Goal: Check status: Check status

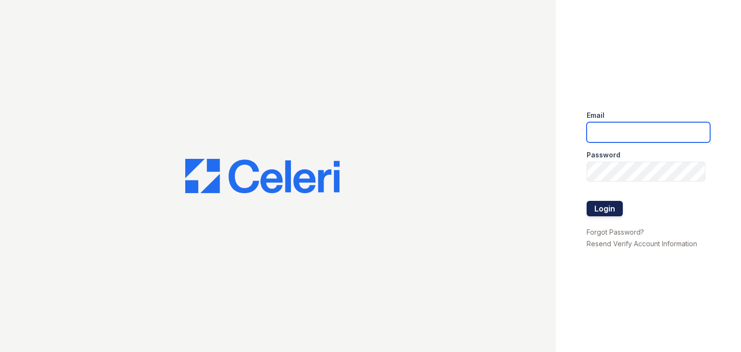
type input "[EMAIL_ADDRESS][DOMAIN_NAME]"
click at [591, 207] on button "Login" at bounding box center [604, 208] width 36 height 15
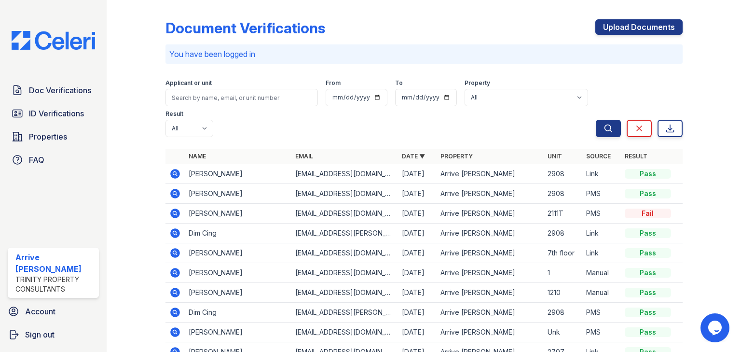
click at [175, 172] on icon at bounding box center [174, 173] width 2 height 2
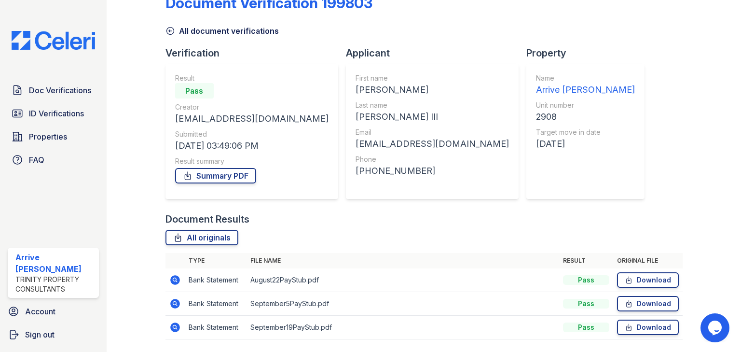
scroll to position [54, 0]
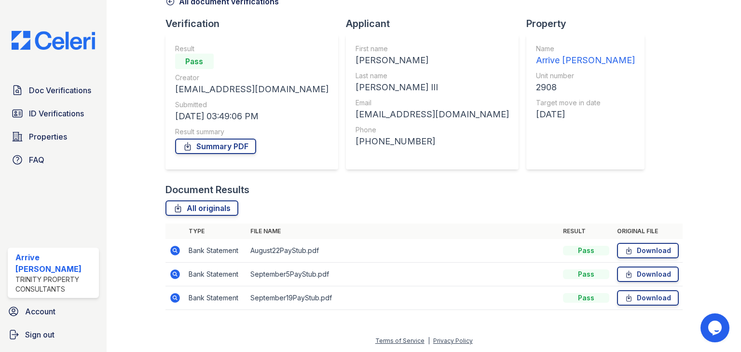
click at [172, 248] on icon at bounding box center [175, 250] width 12 height 12
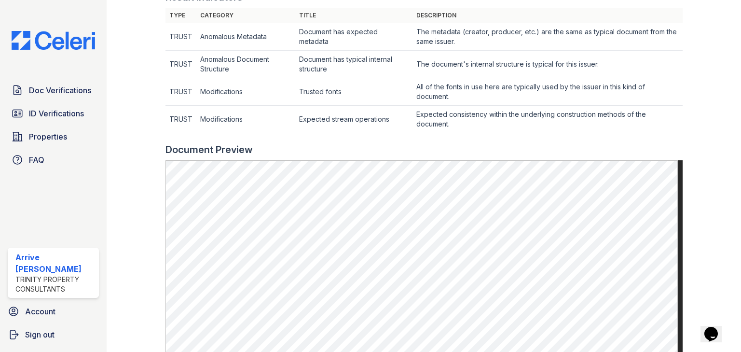
scroll to position [347, 0]
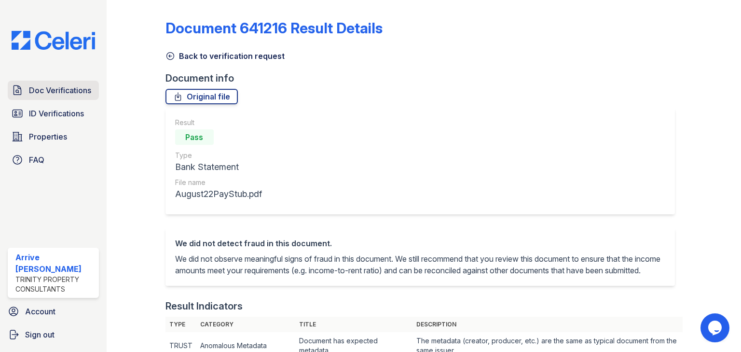
click at [70, 94] on span "Doc Verifications" at bounding box center [60, 90] width 62 height 12
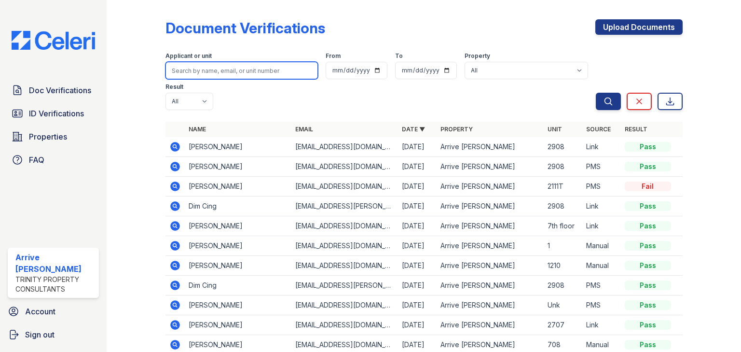
click at [192, 71] on input "search" at bounding box center [241, 70] width 152 height 17
click at [339, 37] on div "Document Verifications Upload Documents" at bounding box center [423, 31] width 517 height 25
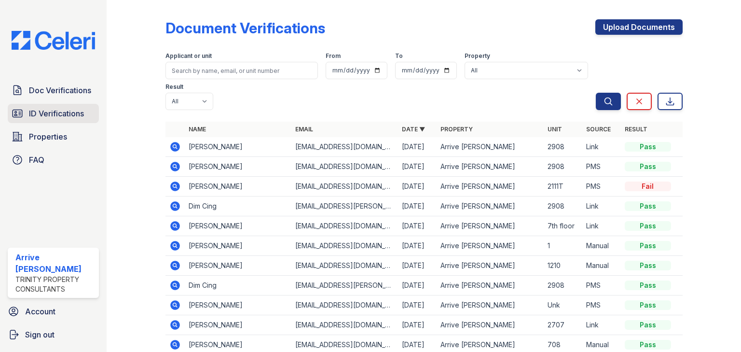
click at [66, 116] on span "ID Verifications" at bounding box center [56, 114] width 55 height 12
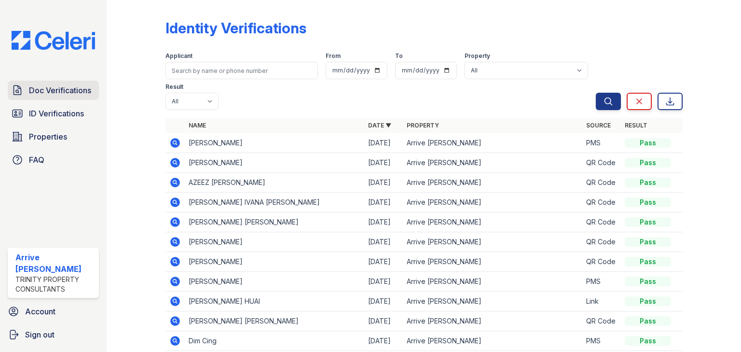
click at [69, 91] on span "Doc Verifications" at bounding box center [60, 90] width 62 height 12
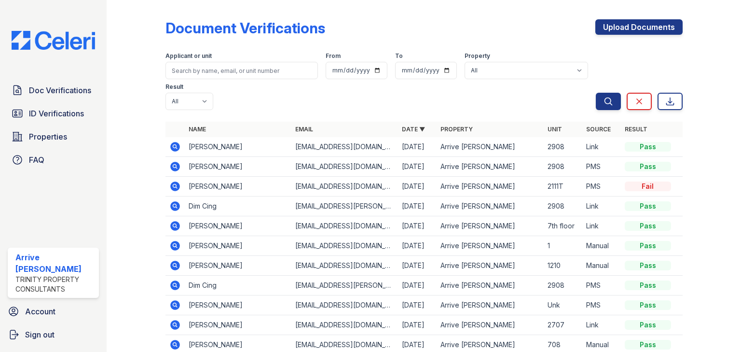
click at [169, 200] on icon at bounding box center [175, 206] width 12 height 12
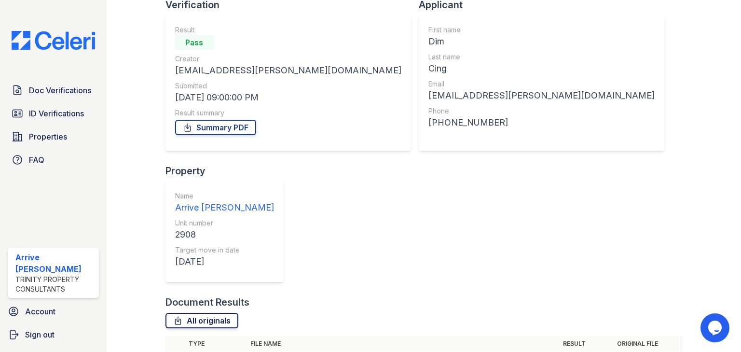
scroll to position [82, 0]
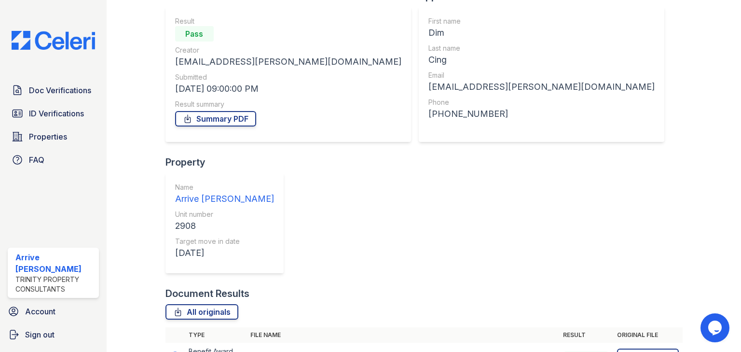
click at [177, 351] on icon at bounding box center [175, 356] width 10 height 10
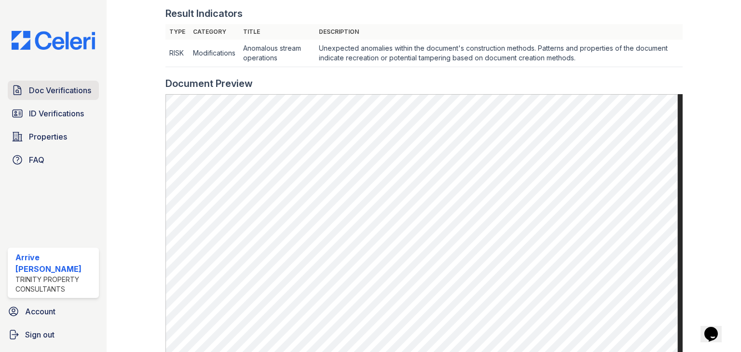
scroll to position [154, 0]
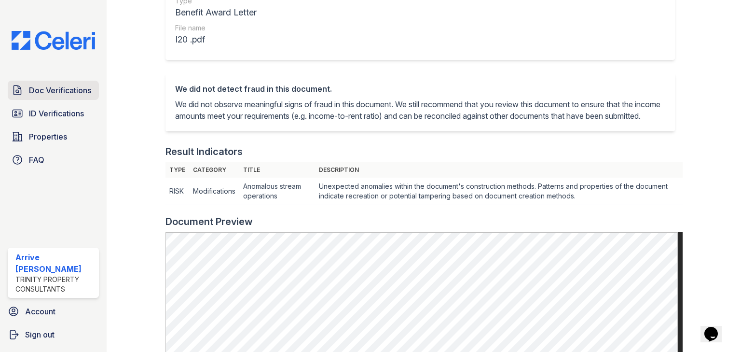
click at [51, 83] on link "Doc Verifications" at bounding box center [53, 90] width 91 height 19
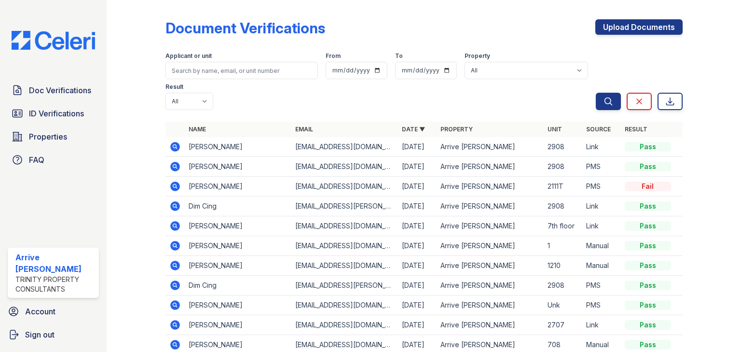
click at [170, 141] on icon at bounding box center [175, 147] width 12 height 12
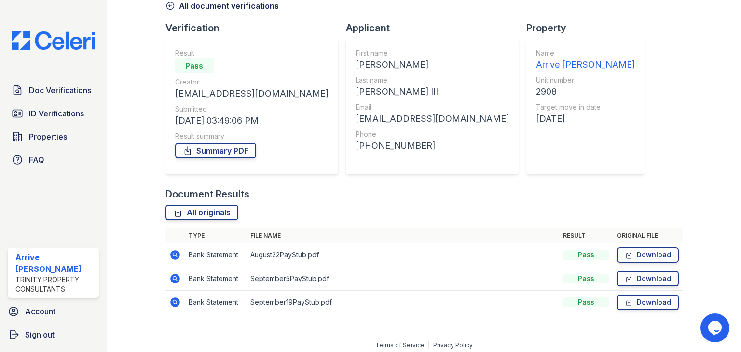
scroll to position [54, 0]
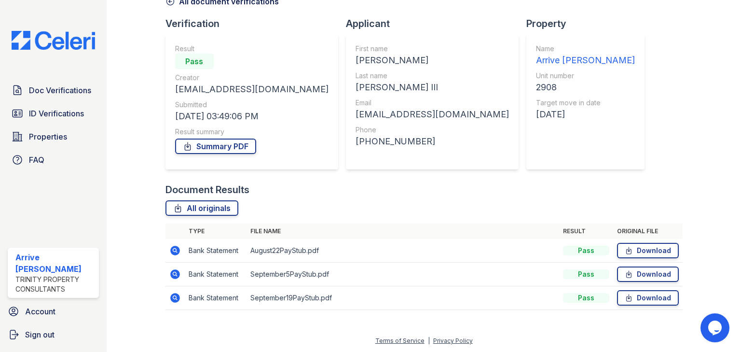
click at [175, 251] on icon at bounding box center [175, 250] width 10 height 10
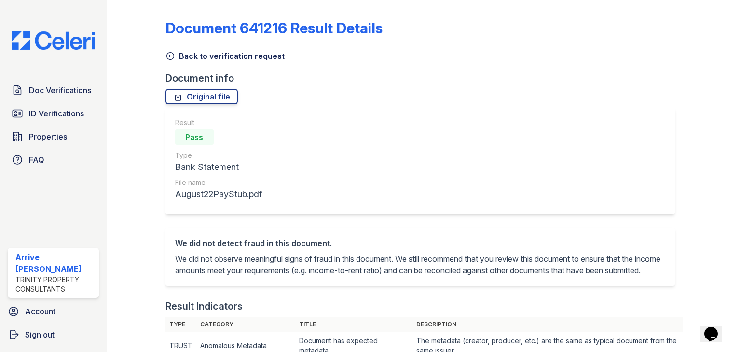
click at [171, 53] on icon at bounding box center [170, 56] width 10 height 10
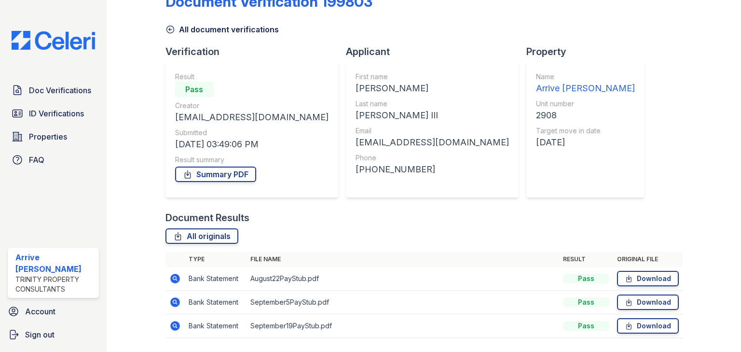
scroll to position [54, 0]
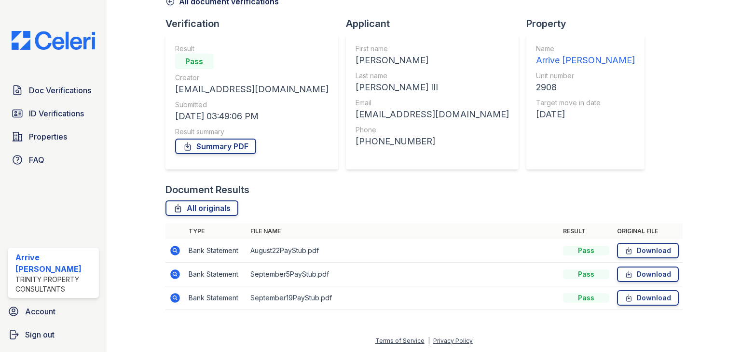
click at [172, 272] on icon at bounding box center [175, 274] width 10 height 10
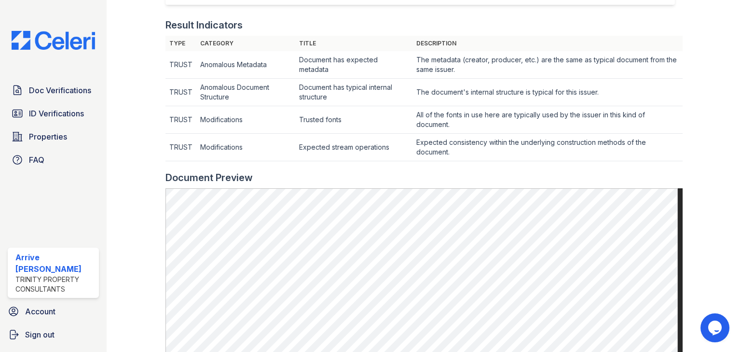
scroll to position [309, 0]
